Goal: Information Seeking & Learning: Learn about a topic

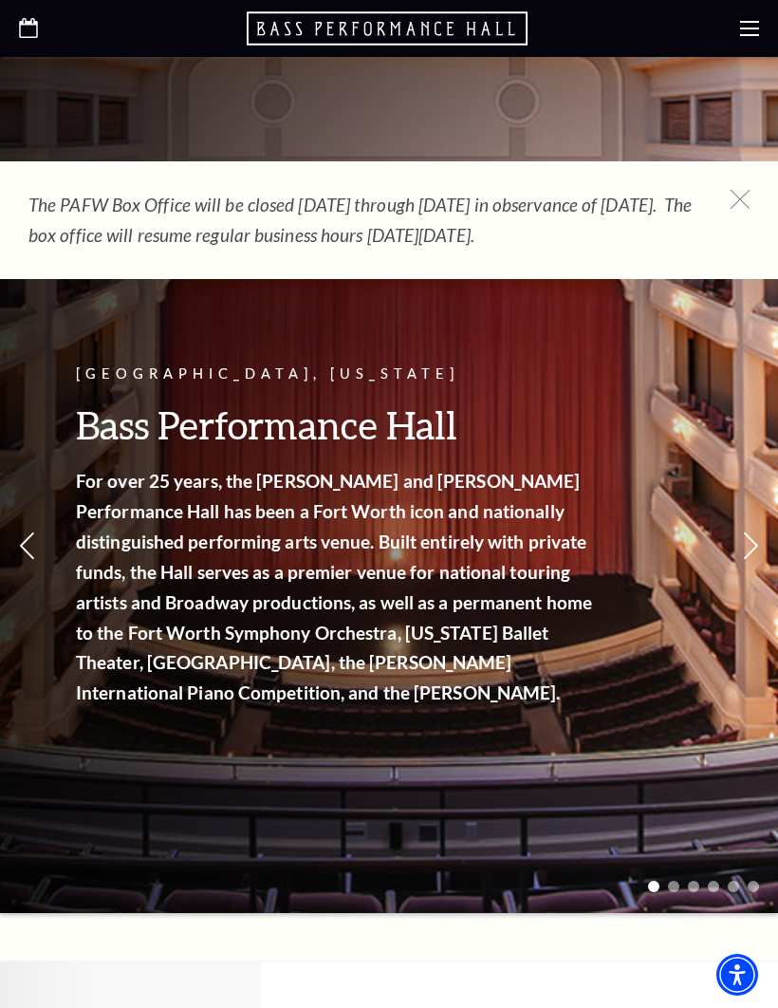
click at [742, 200] on icon at bounding box center [740, 199] width 19 height 19
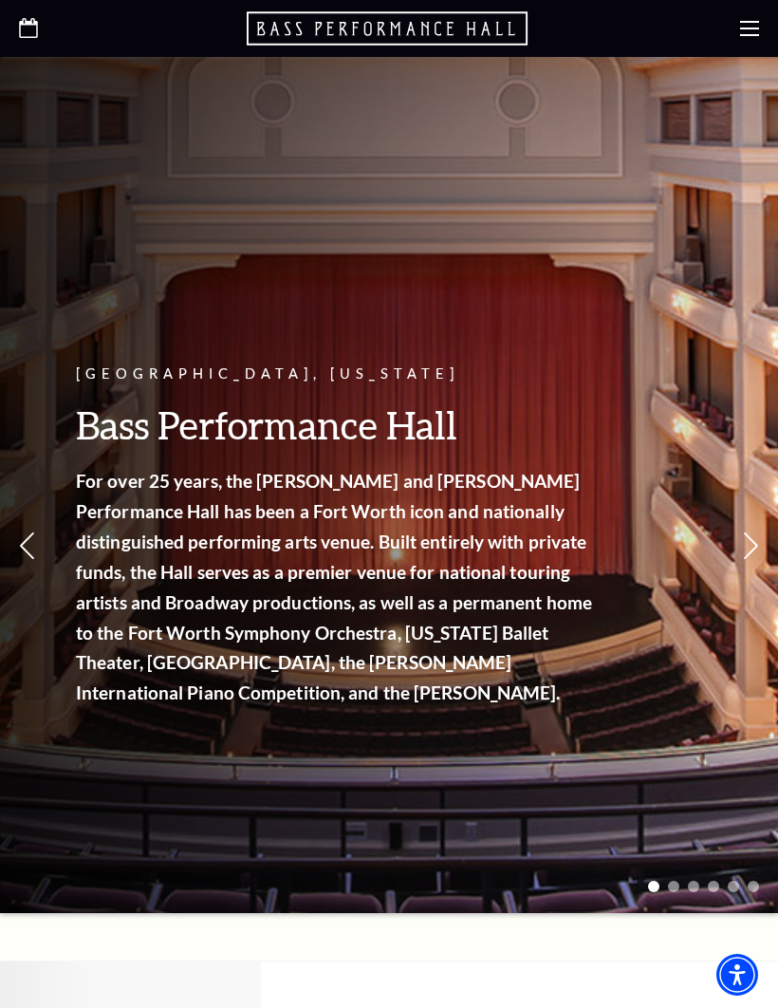
click at [747, 28] on use at bounding box center [749, 28] width 19 height 15
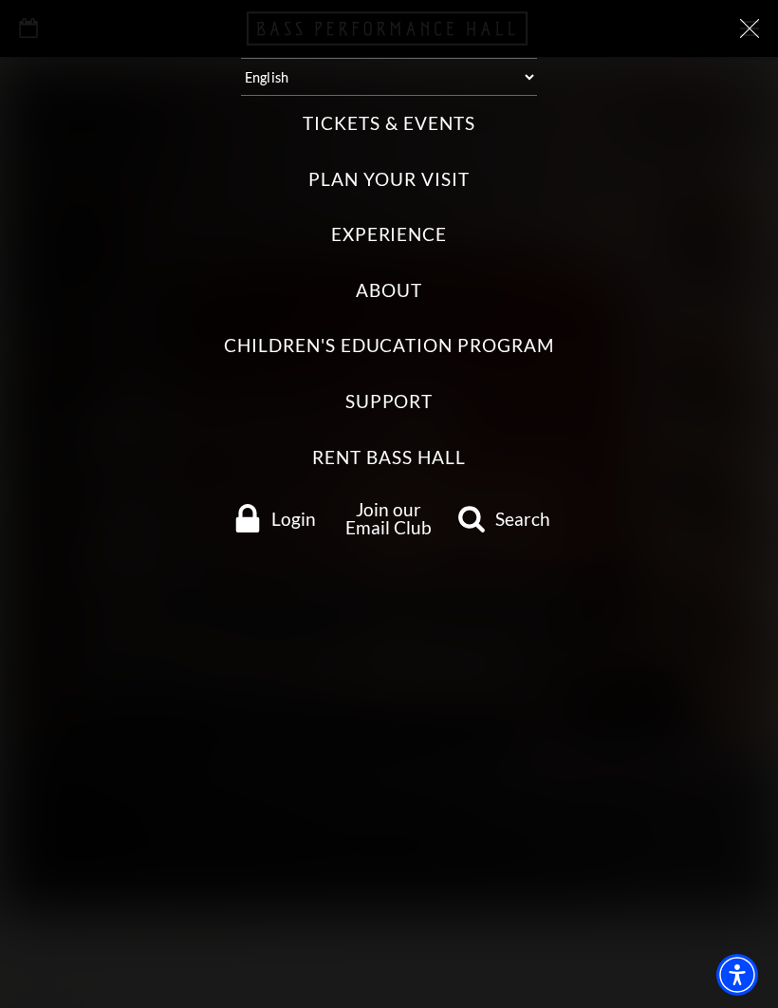
click at [417, 111] on label "Tickets & Events" at bounding box center [389, 124] width 172 height 26
click at [0, 0] on Events "Tickets & Events" at bounding box center [0, 0] width 0 height 0
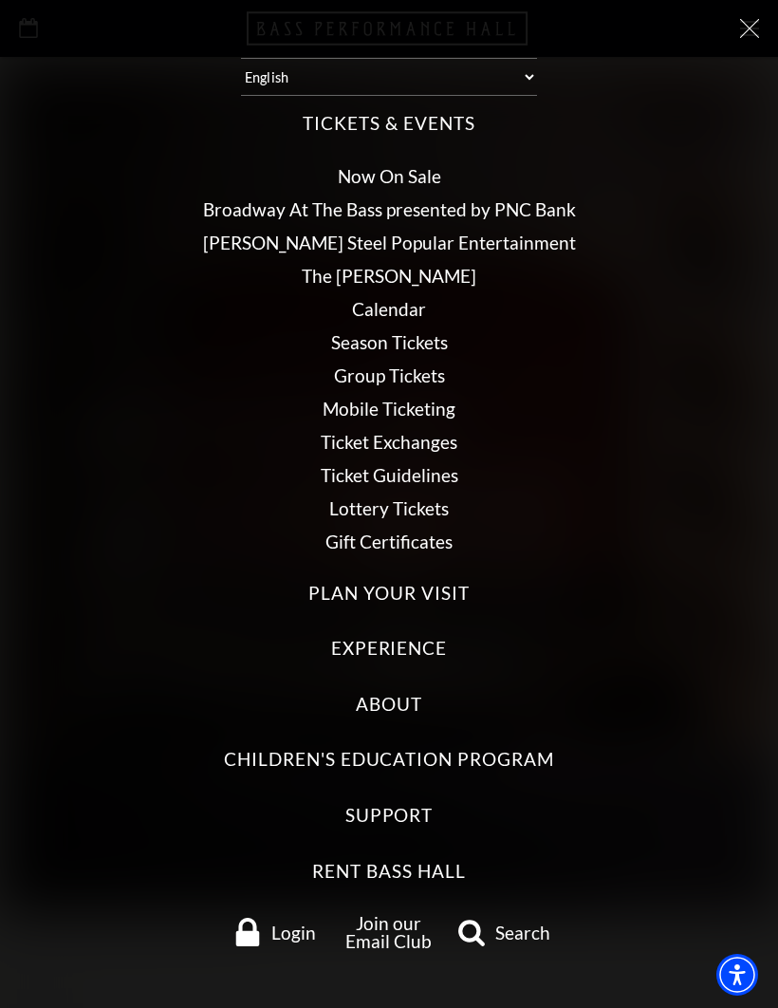
click at [405, 303] on link "Calendar" at bounding box center [389, 309] width 74 height 22
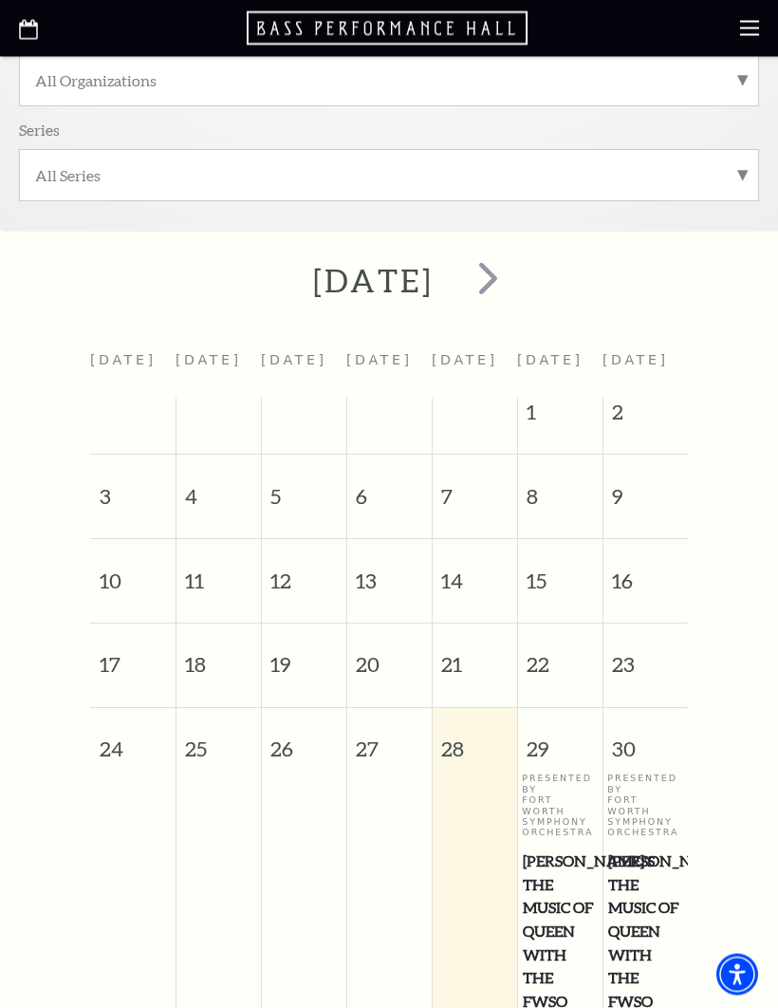
scroll to position [372, 0]
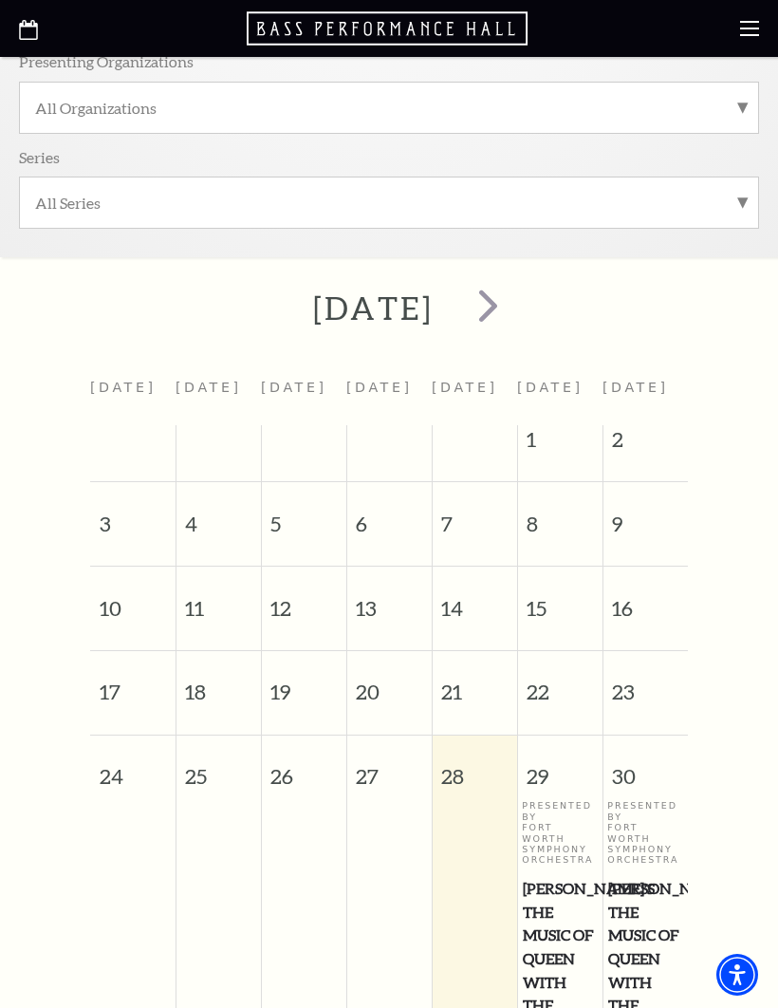
click at [515, 307] on span "next" at bounding box center [488, 305] width 54 height 54
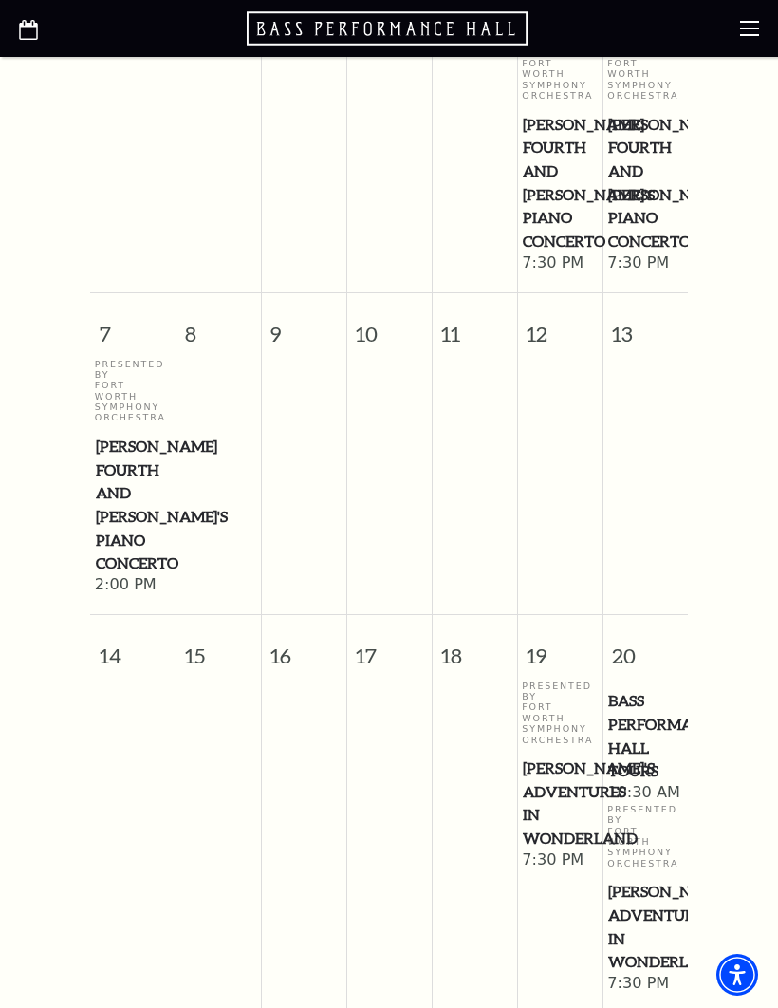
scroll to position [891, 0]
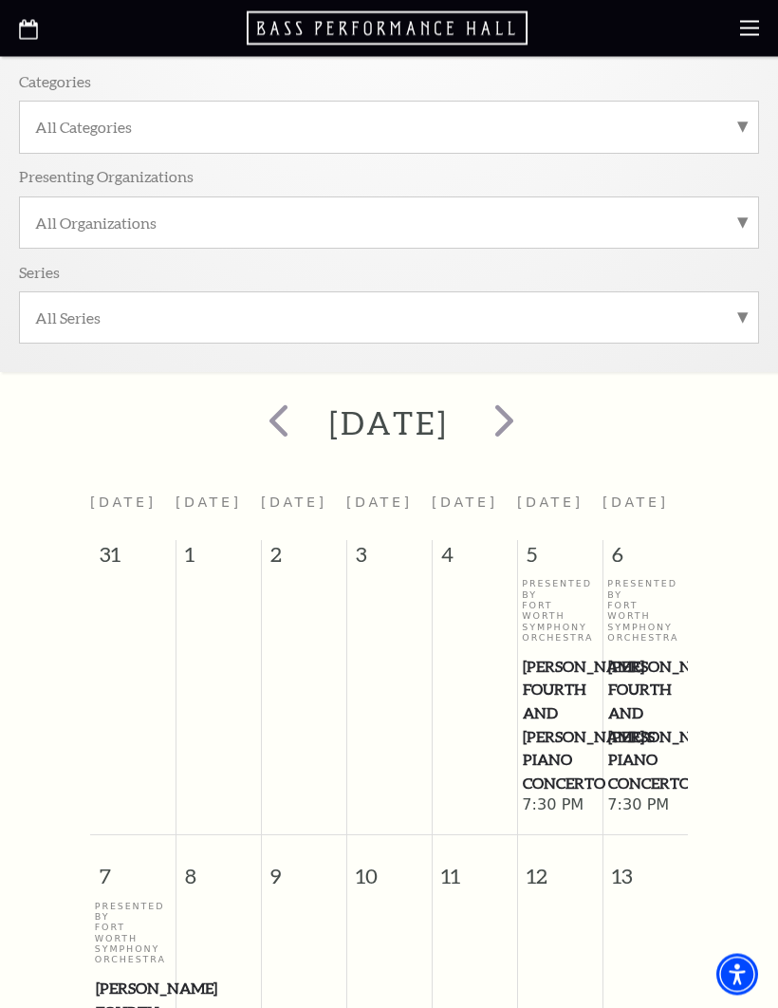
click at [531, 425] on span "next" at bounding box center [504, 421] width 54 height 54
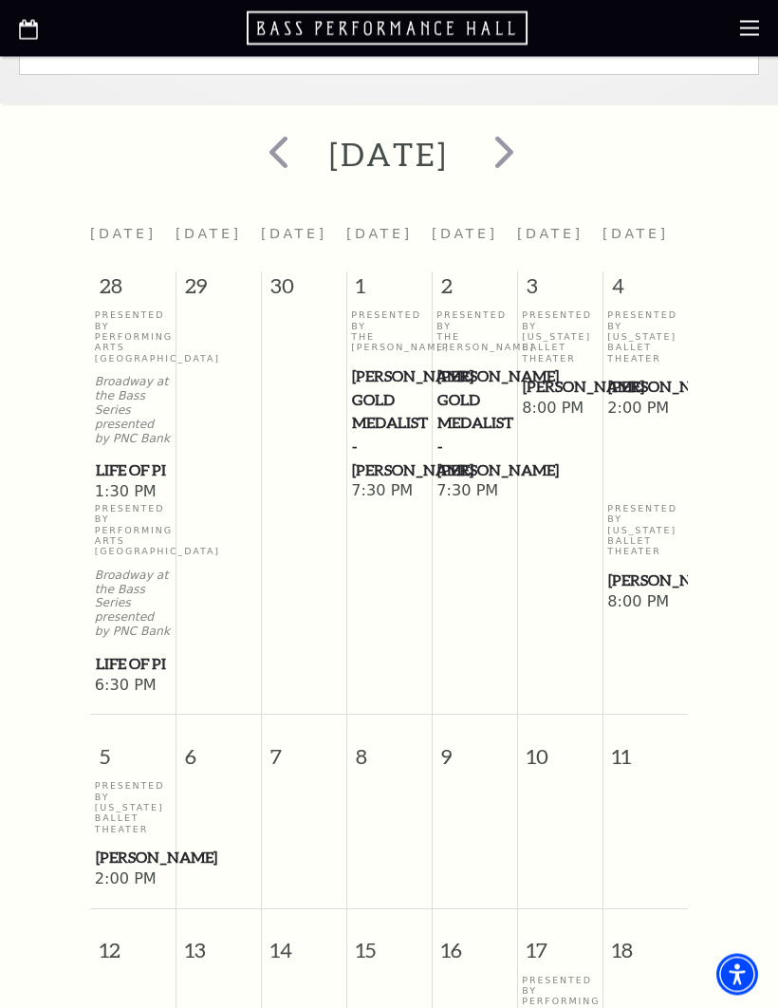
scroll to position [526, 0]
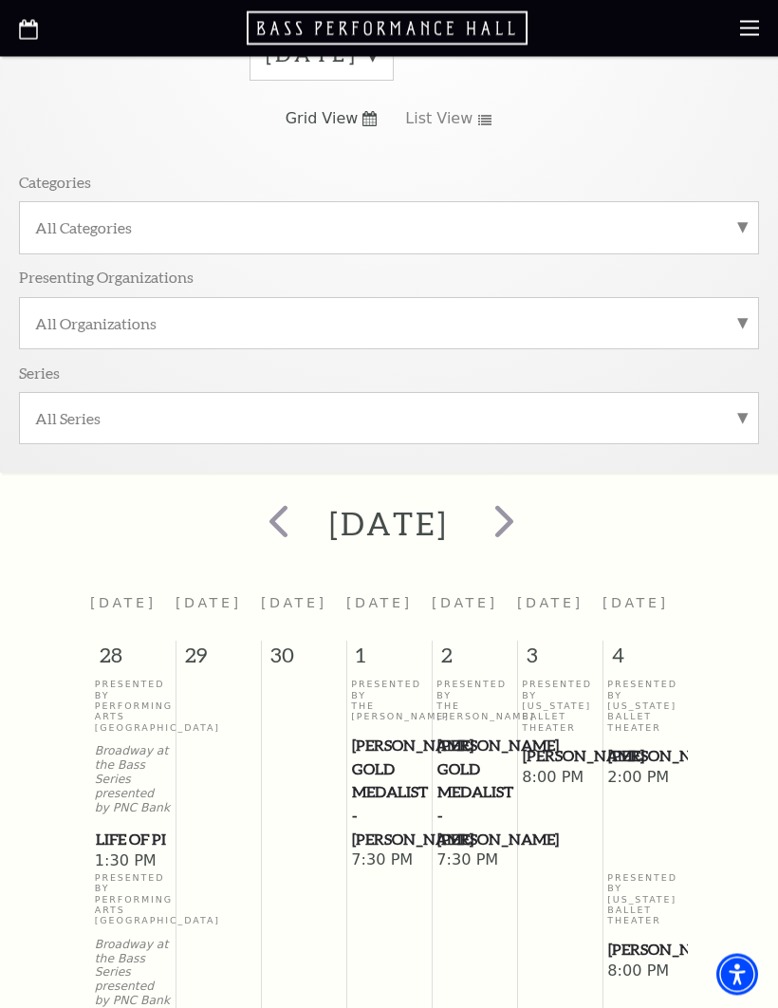
click at [531, 511] on span "next" at bounding box center [504, 521] width 54 height 54
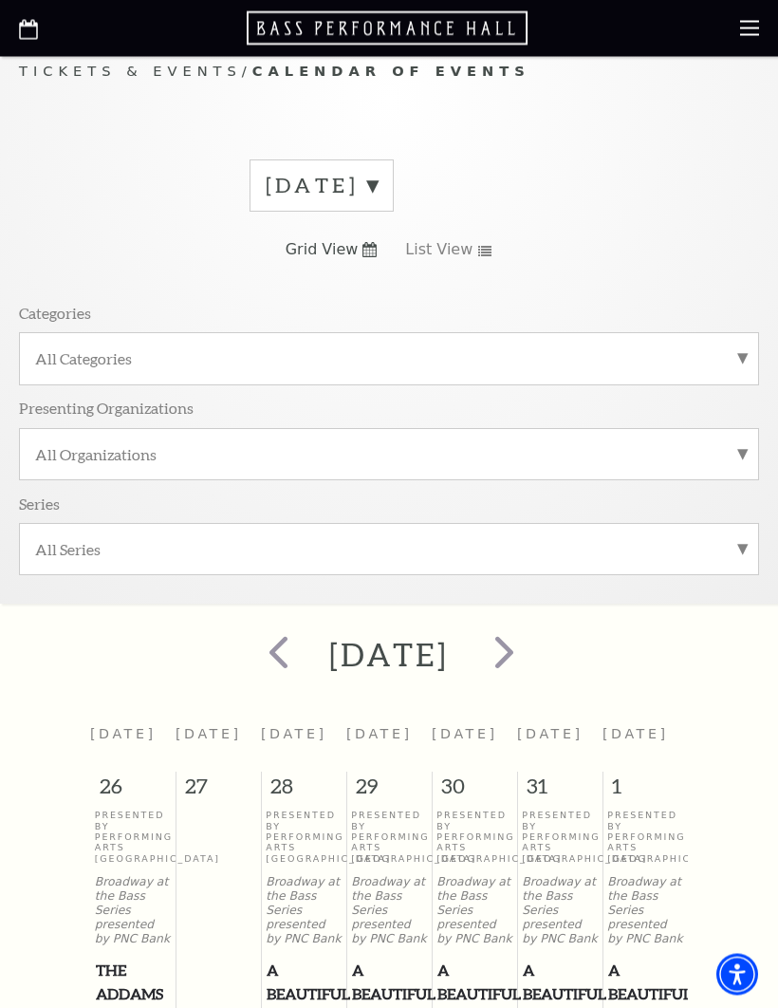
scroll to position [0, 0]
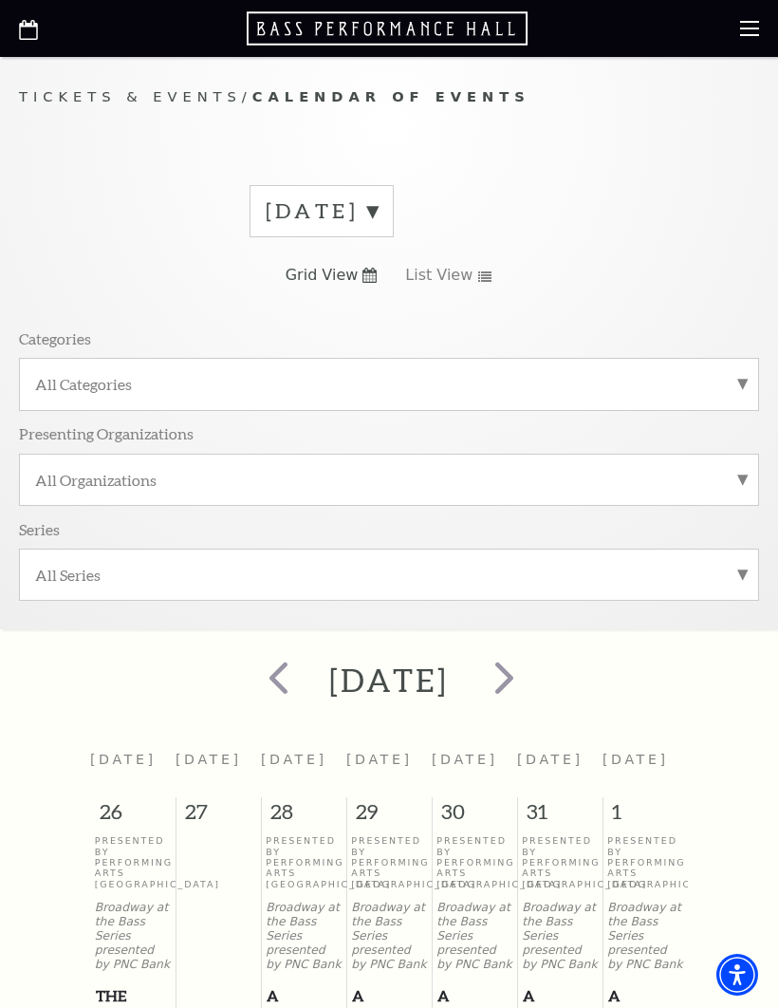
click at [531, 678] on span "next" at bounding box center [504, 677] width 54 height 54
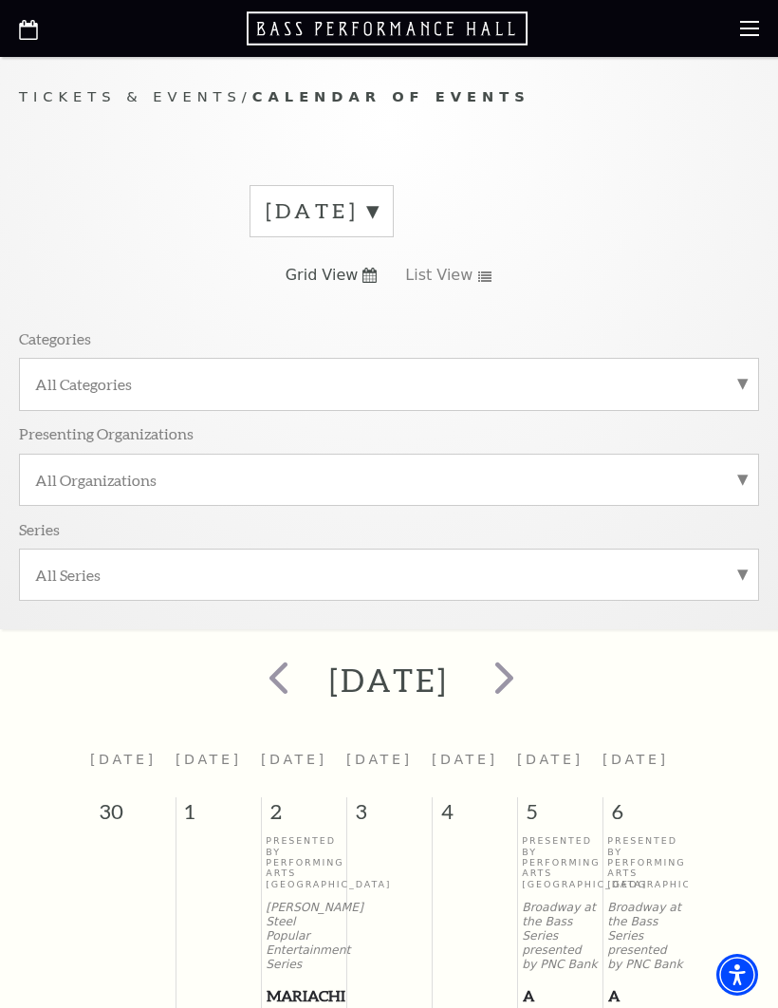
click at [531, 687] on span "next" at bounding box center [504, 677] width 54 height 54
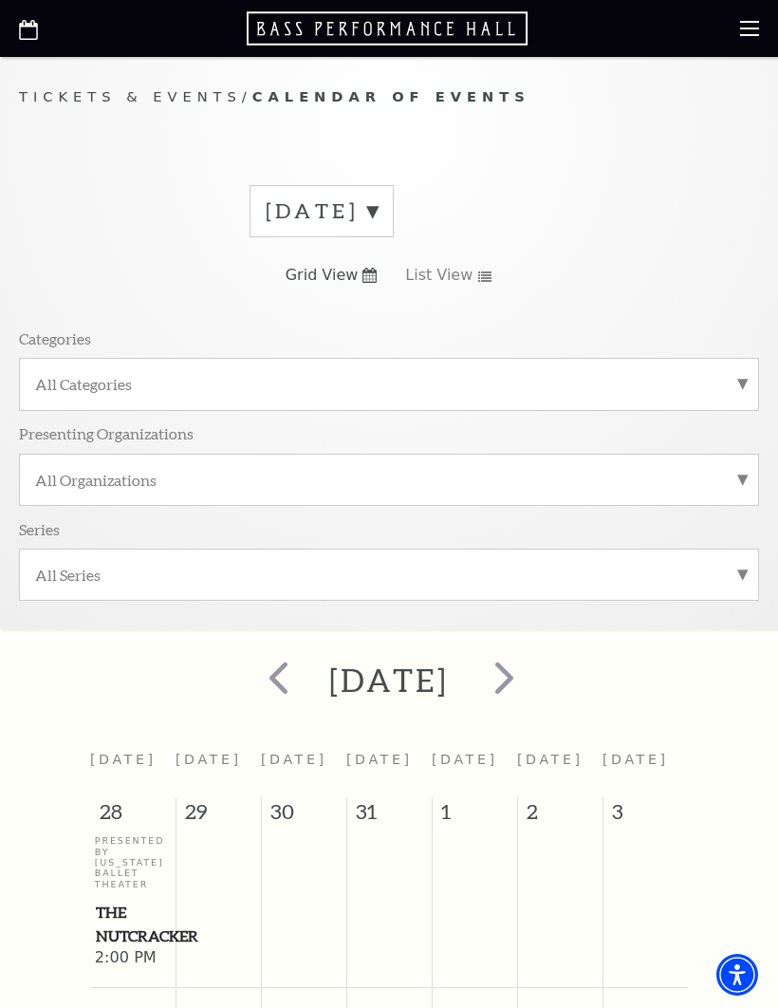
click at [531, 676] on span "next" at bounding box center [504, 677] width 54 height 54
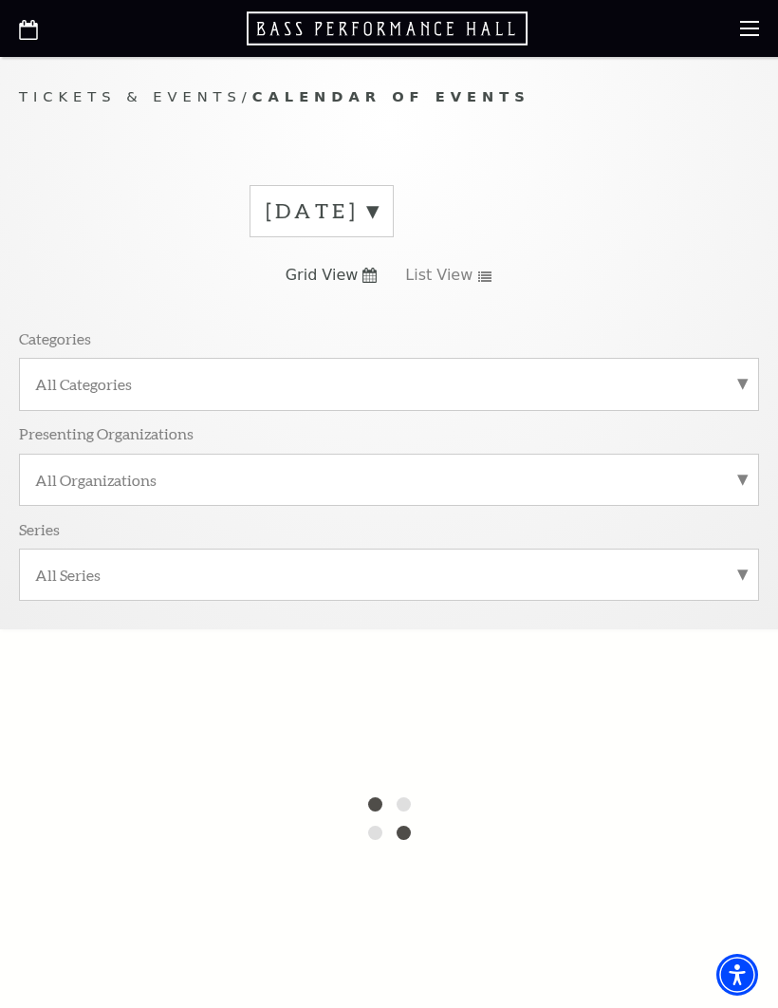
click at [477, 275] on icon at bounding box center [484, 276] width 15 height 10
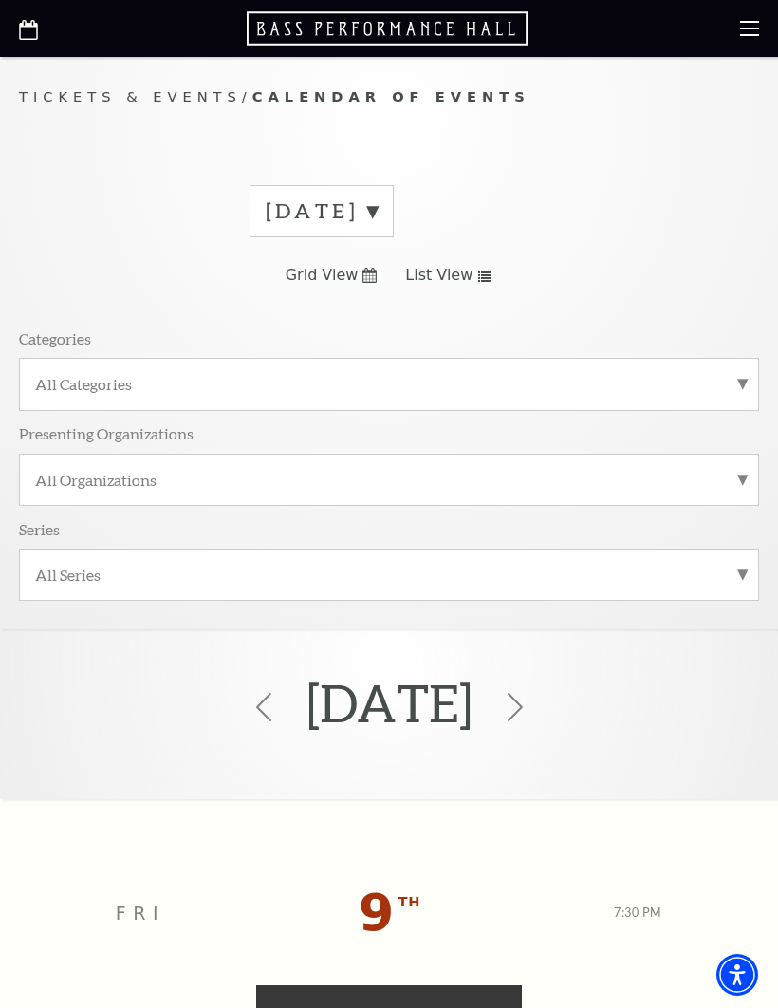
click at [458, 265] on span "List View" at bounding box center [438, 275] width 67 height 21
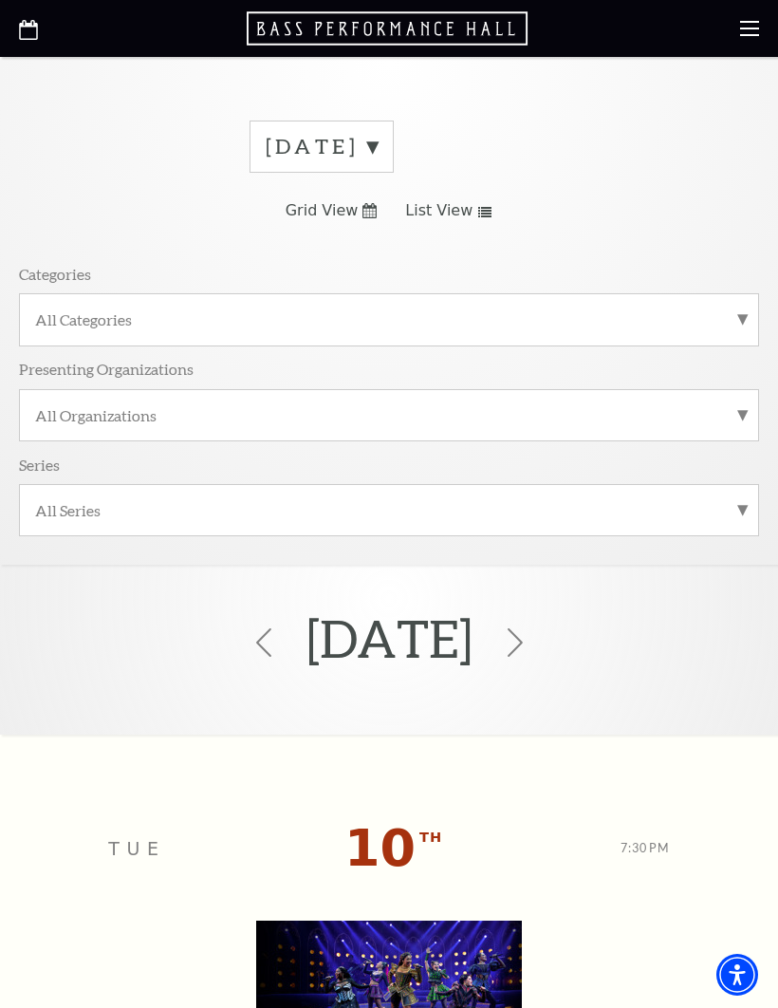
click at [674, 509] on label "All Series" at bounding box center [389, 510] width 708 height 20
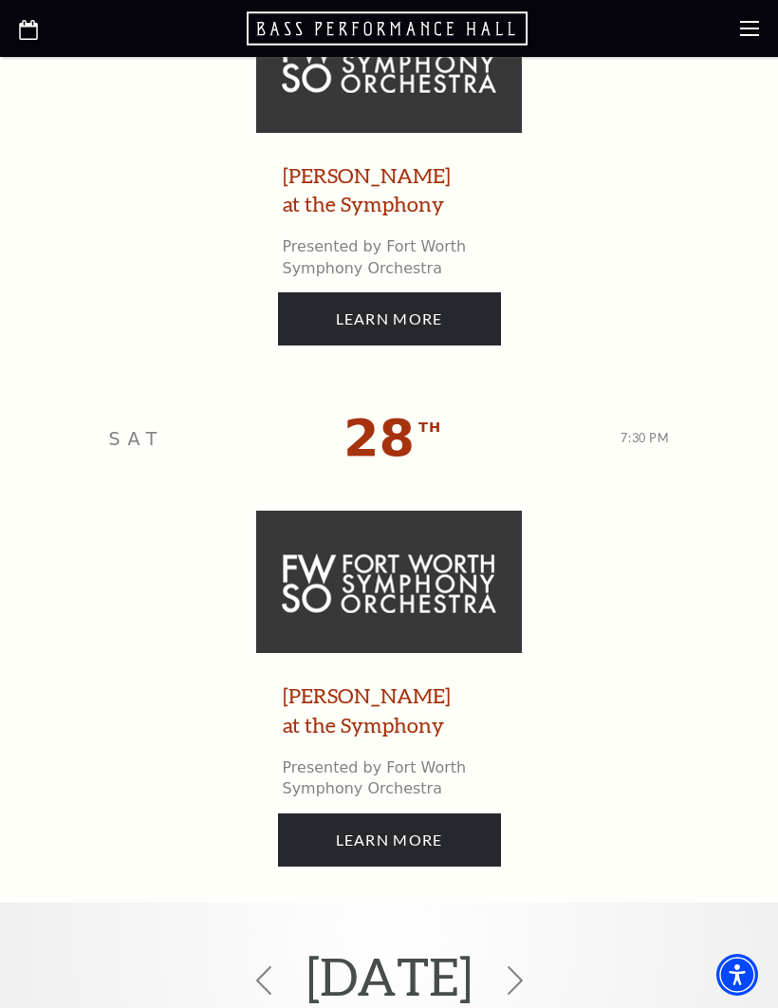
scroll to position [7021, 0]
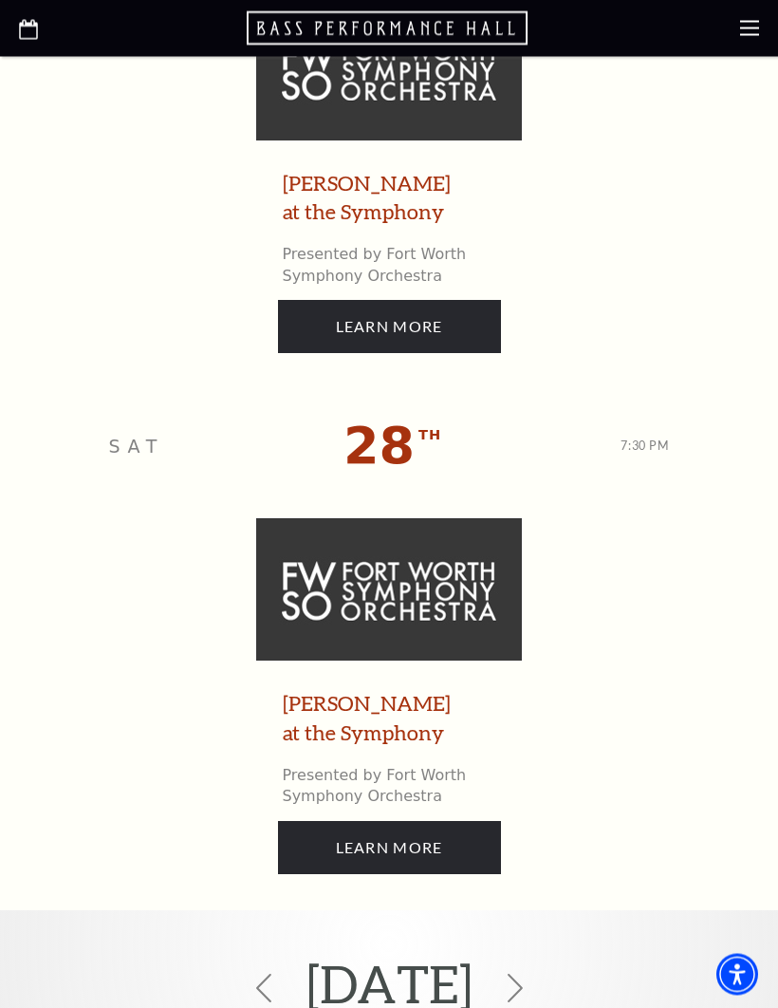
click at [741, 34] on use at bounding box center [749, 28] width 19 height 15
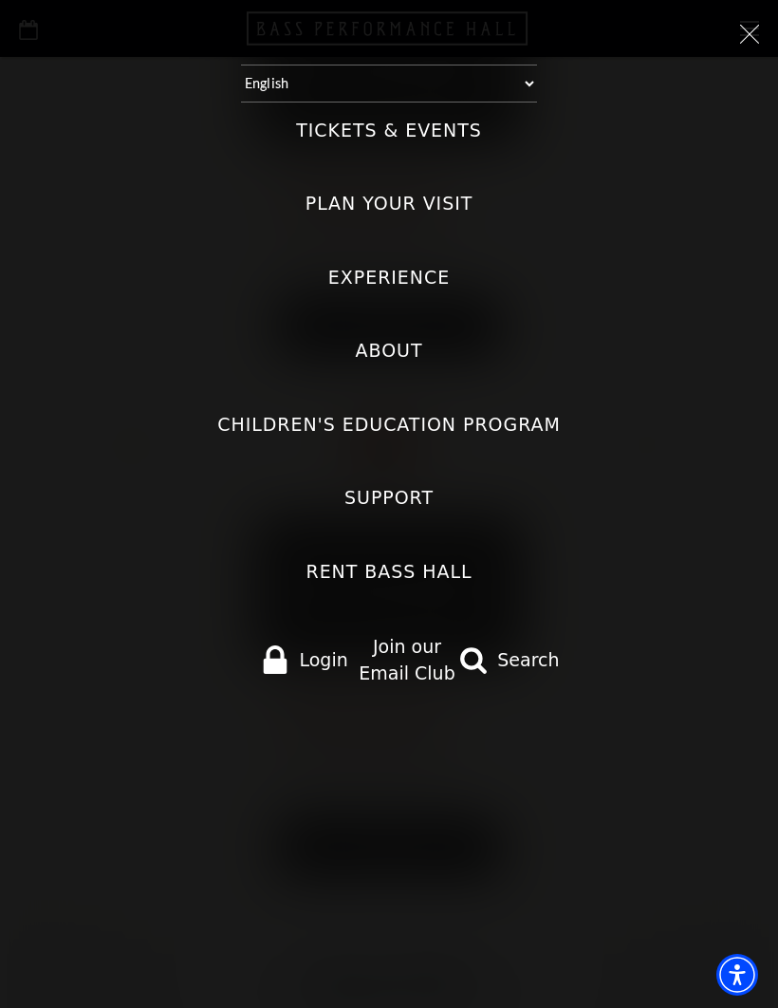
click at [340, 121] on label "Tickets & Events" at bounding box center [389, 131] width 186 height 26
click at [0, 0] on Events "Tickets & Events" at bounding box center [0, 0] width 0 height 0
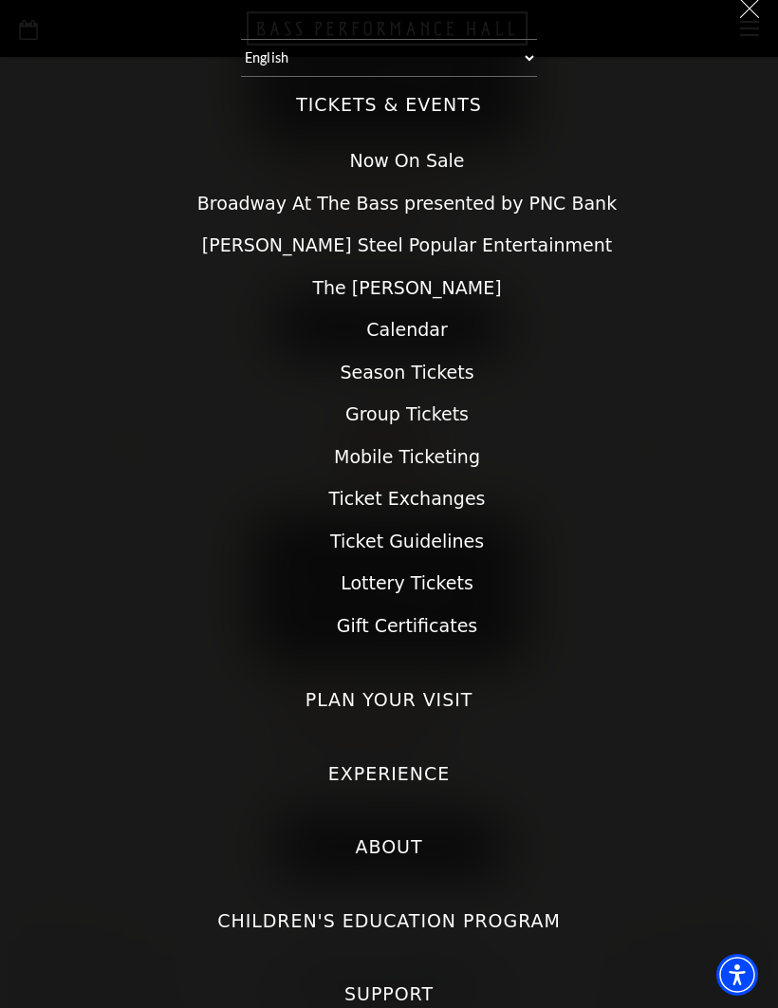
scroll to position [24, 0]
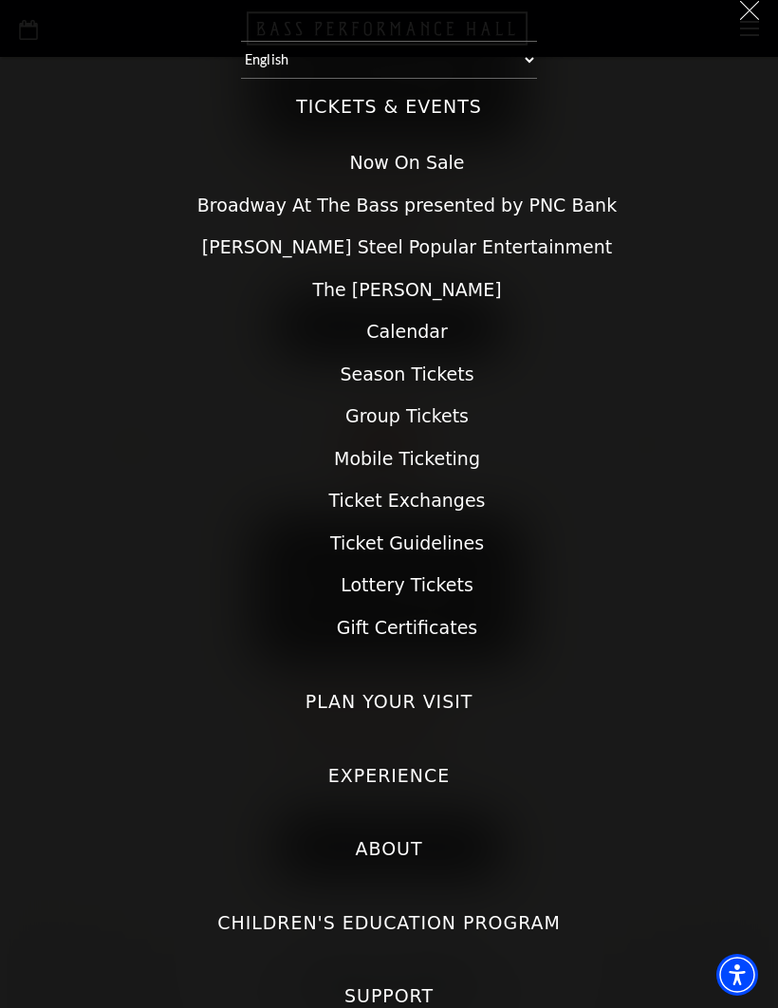
click at [263, 195] on link "Broadway At The Bass presented by PNC Bank" at bounding box center [406, 205] width 419 height 21
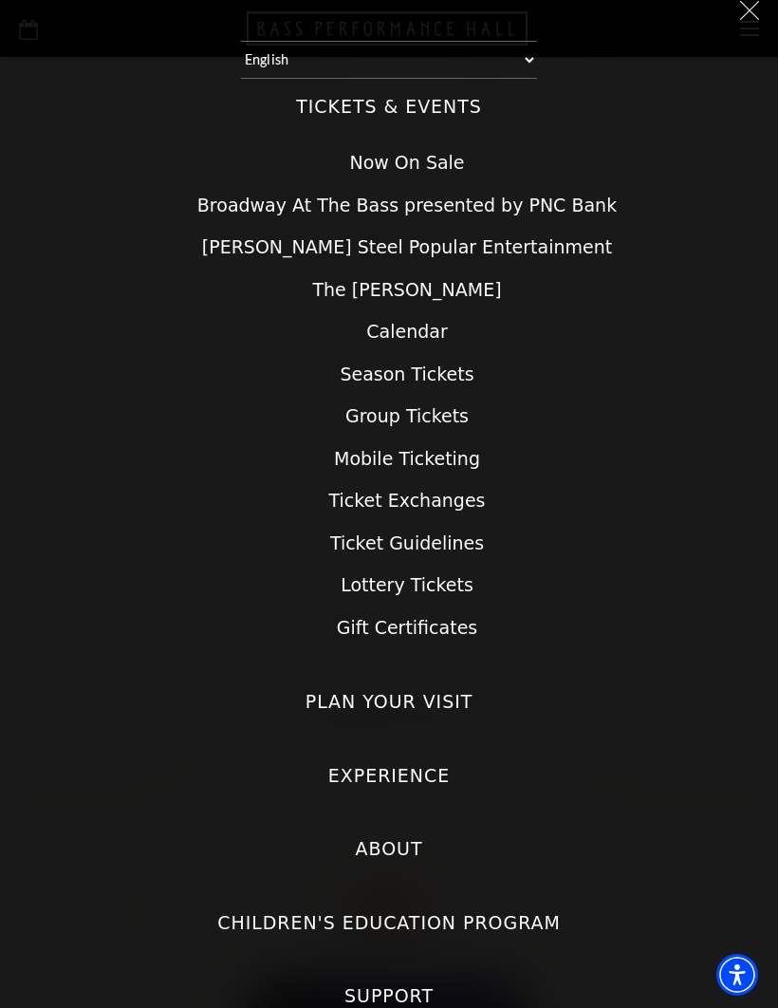
scroll to position [7022, 0]
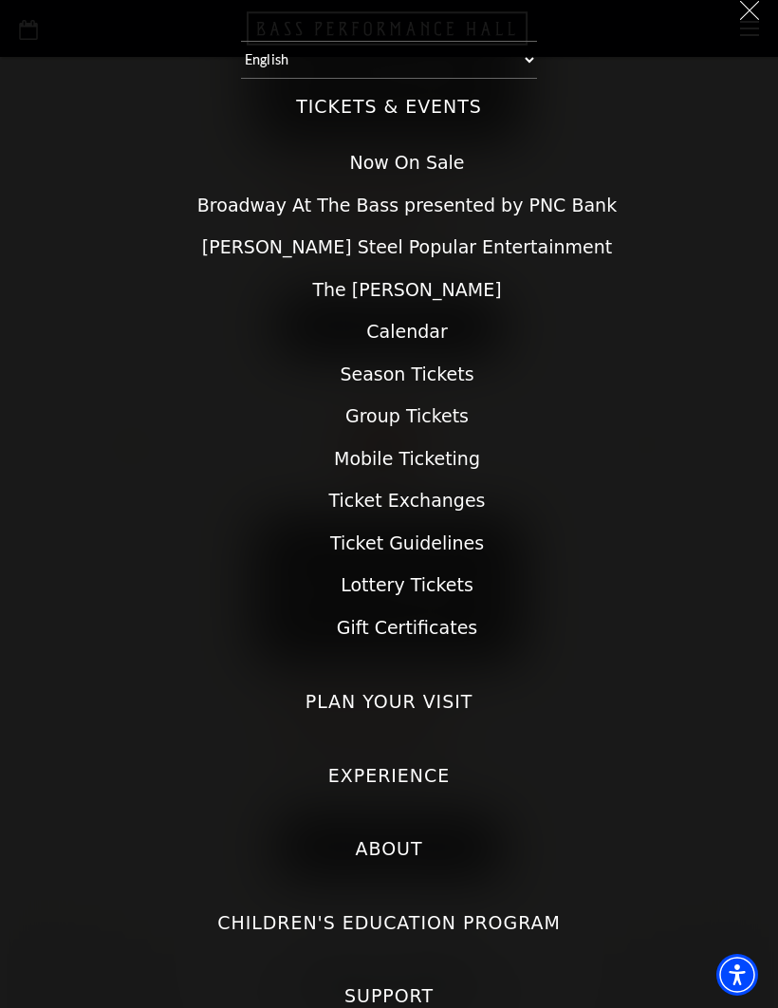
click at [733, 20] on div at bounding box center [389, 9] width 740 height 28
click at [746, 15] on icon at bounding box center [749, 10] width 19 height 19
